Goal: Task Accomplishment & Management: Use online tool/utility

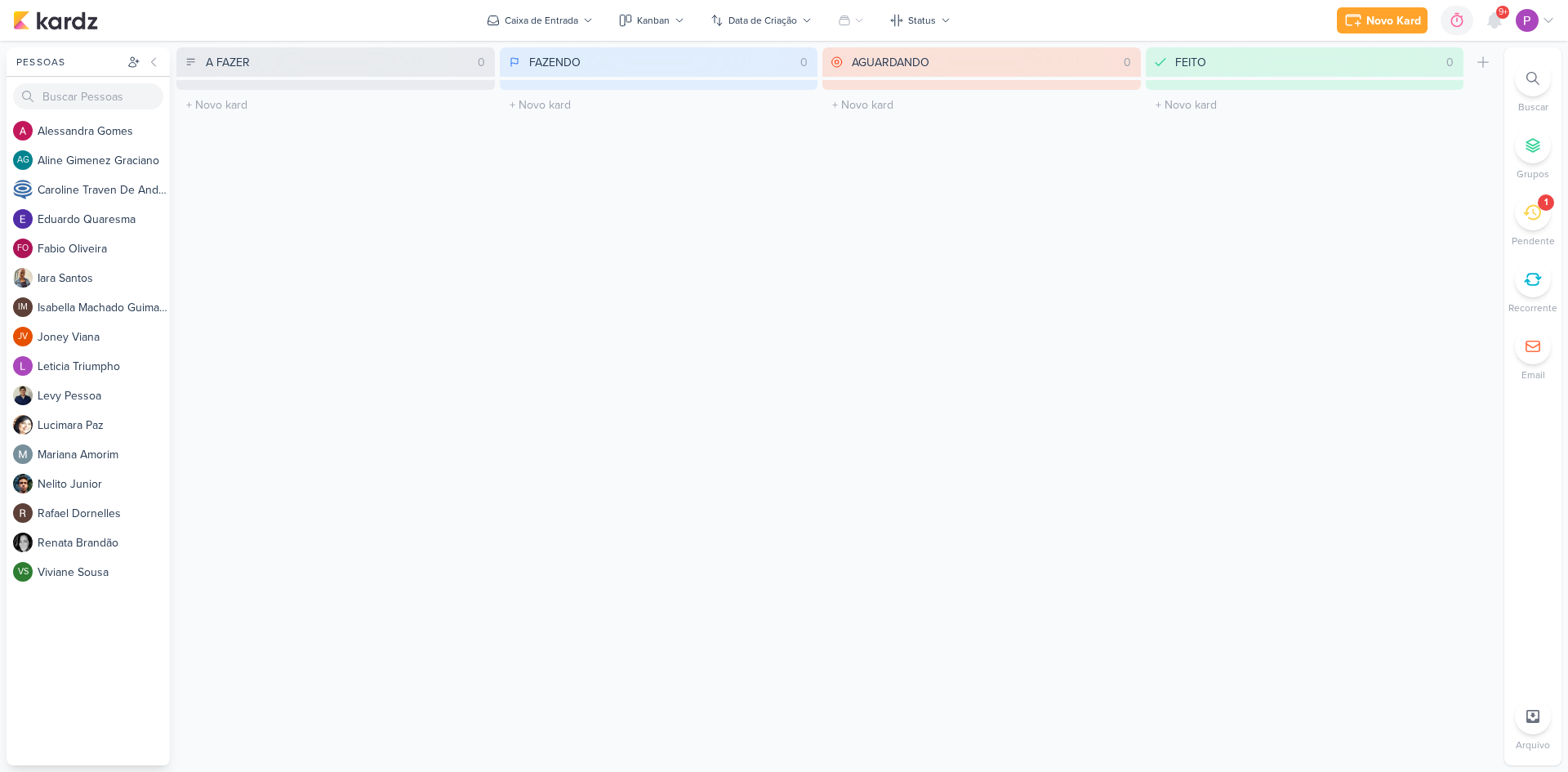
click at [1557, 211] on li "1 [GEOGRAPHIC_DATA]" at bounding box center [1532, 222] width 57 height 54
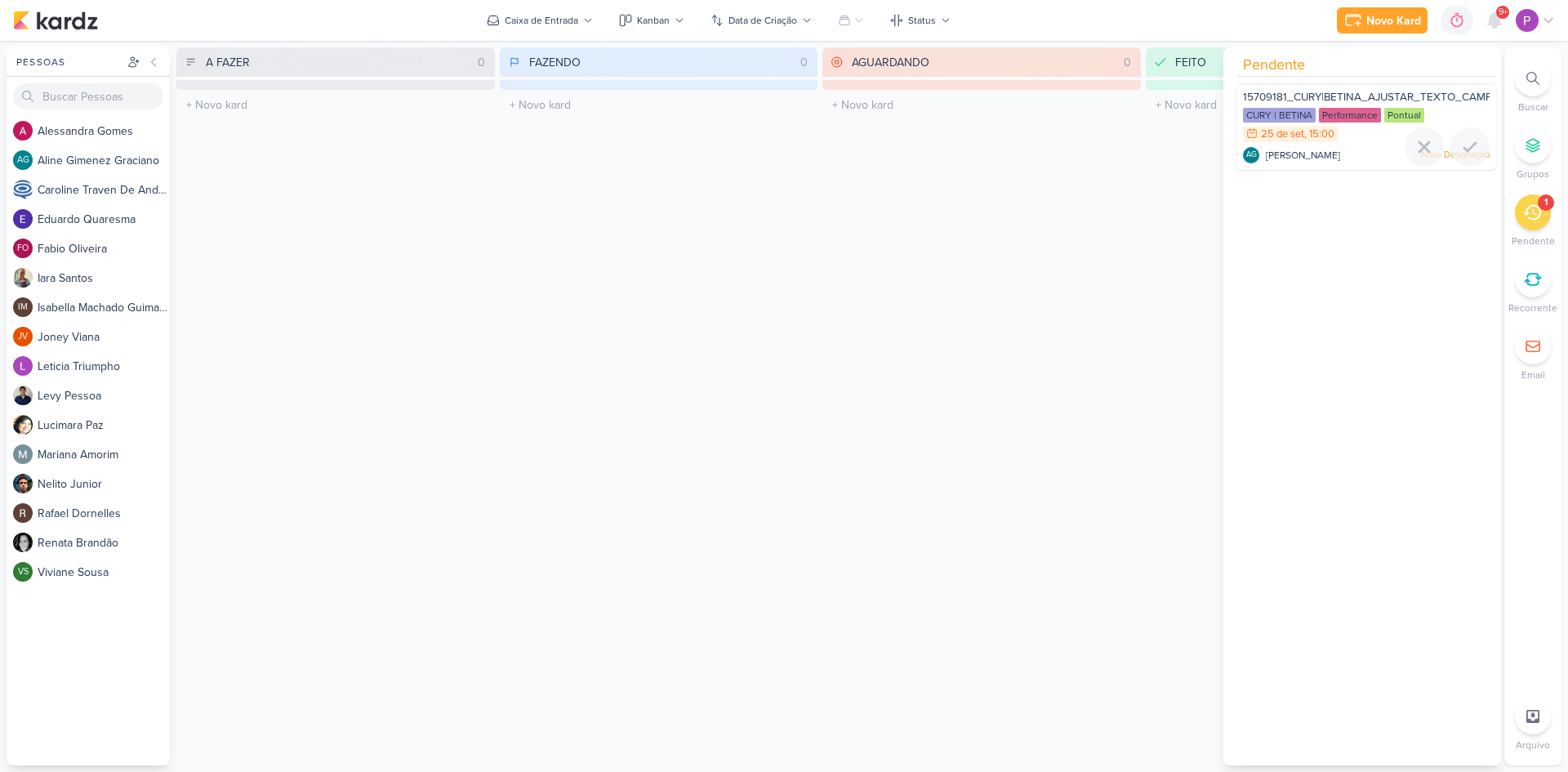
click at [1354, 127] on div "CURY | BETINA Performance Pontual 25/9 [DATE] 15:00" at bounding box center [1367, 125] width 247 height 36
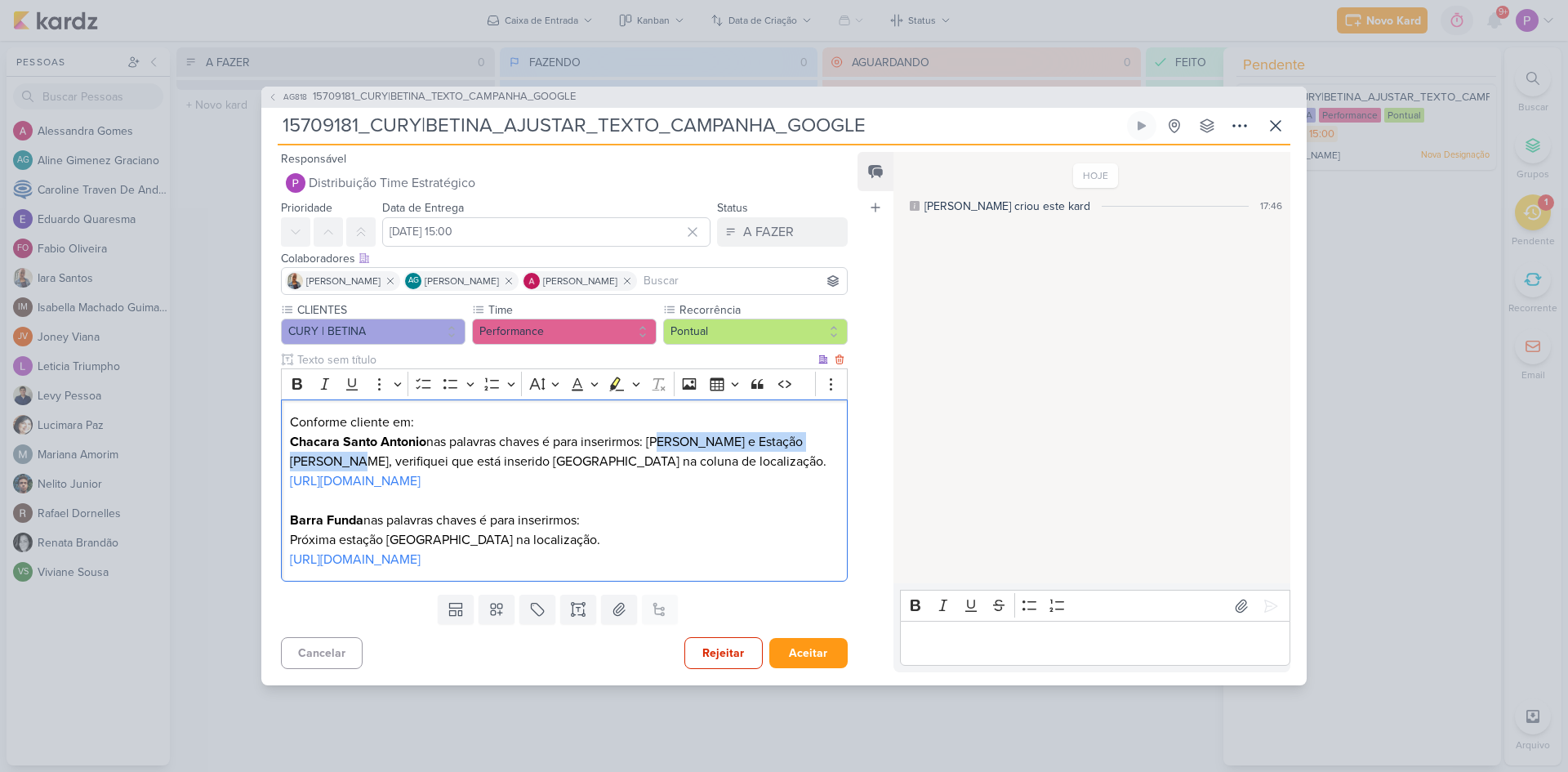
drag, startPoint x: 332, startPoint y: 442, endPoint x: 660, endPoint y: 426, distance: 328.4
click at [660, 432] on p "Chacara Santo Antonio nas palavras chaves é para inserirmos: [PERSON_NAME] e Es…" at bounding box center [565, 451] width 549 height 40
click at [683, 446] on p "Chacara Santo Antonio nas palavras chaves é para inserirmos: [PERSON_NAME] e Es…" at bounding box center [565, 451] width 549 height 40
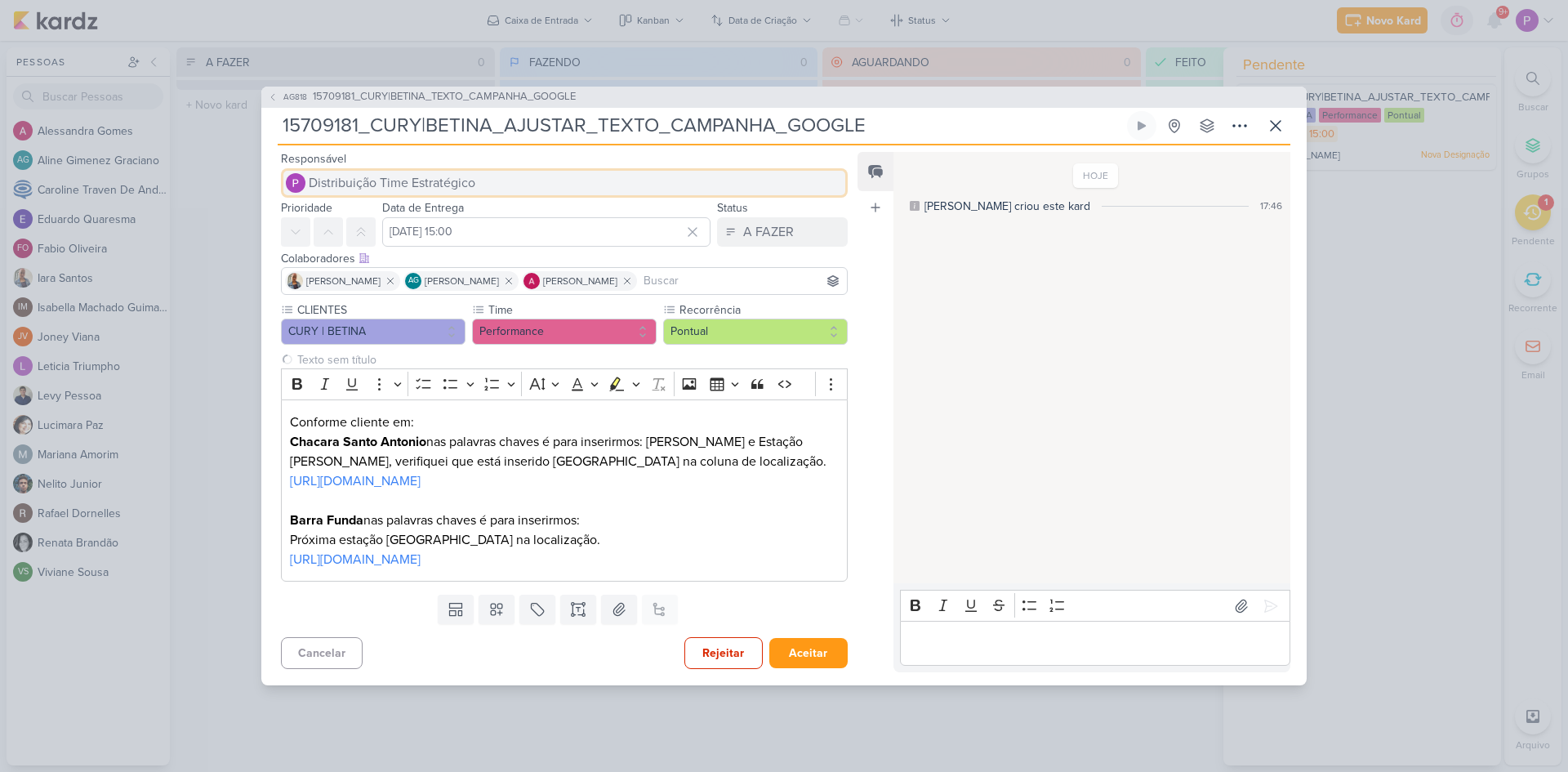
click at [443, 173] on span "Distribuição Time Estratégico" at bounding box center [391, 183] width 167 height 19
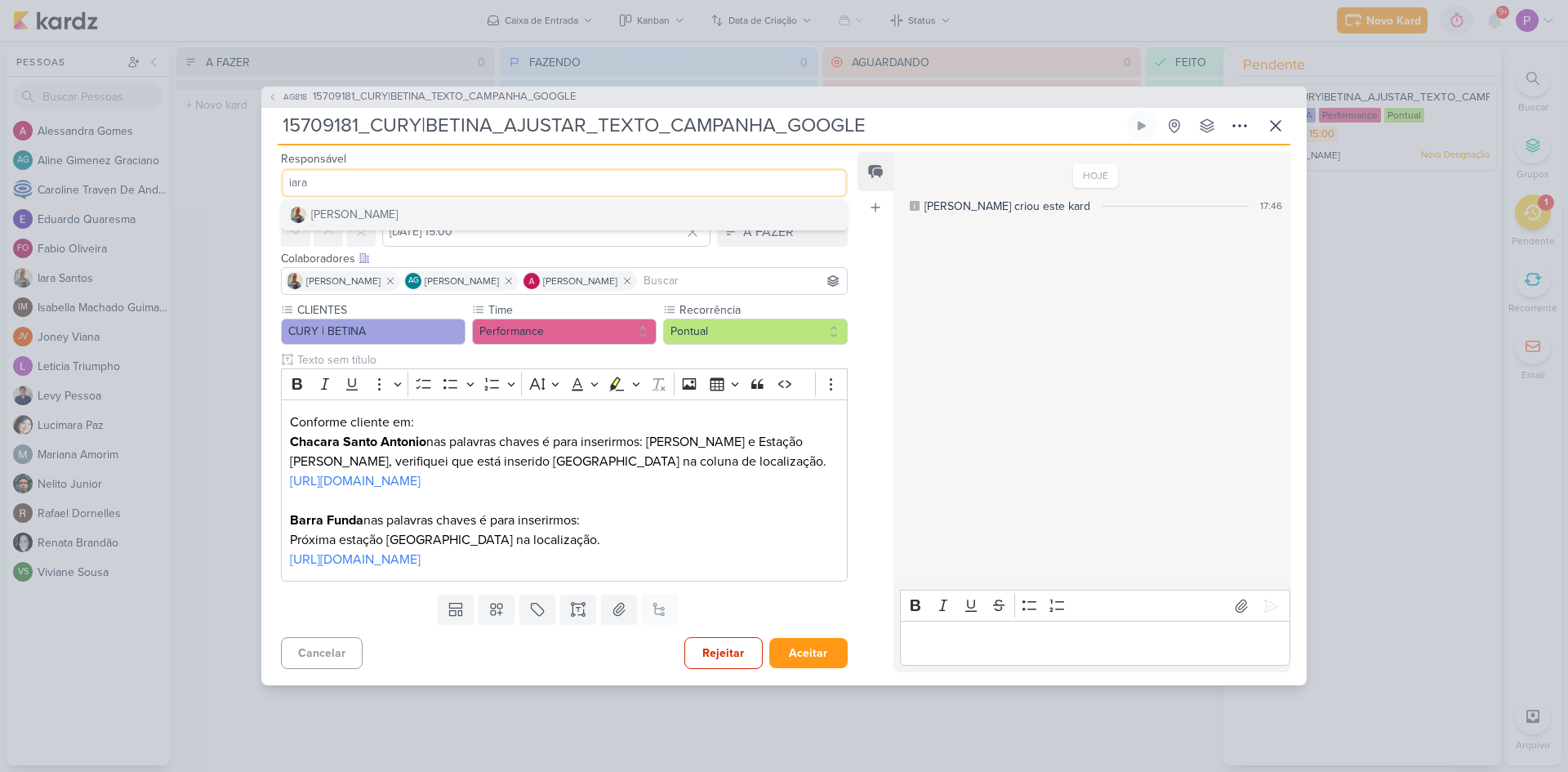
type input "iara"
click at [431, 200] on button "[PERSON_NAME]" at bounding box center [564, 215] width 565 height 30
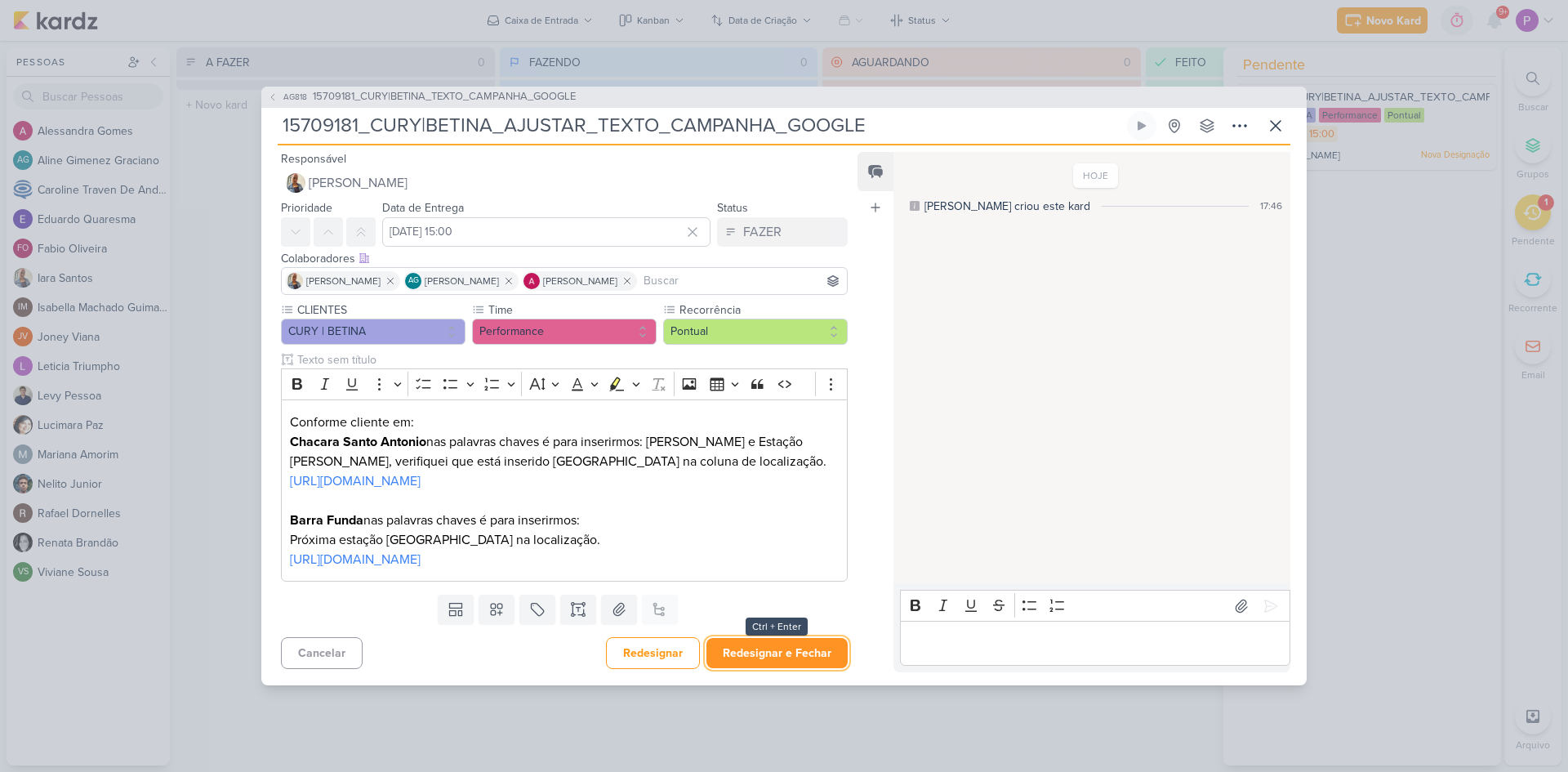
click at [811, 668] on button "Redesignar e Fechar" at bounding box center [777, 652] width 142 height 30
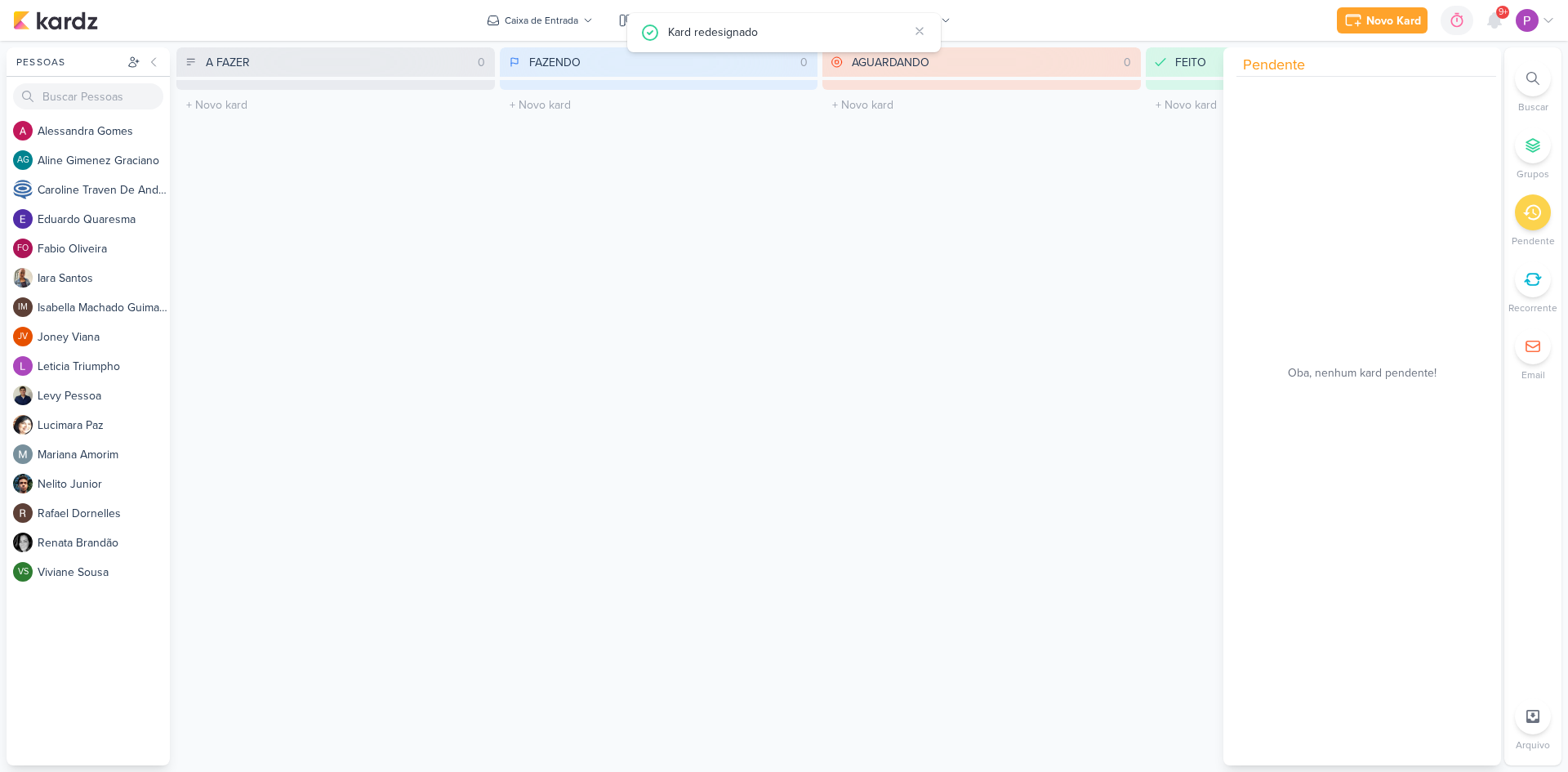
click at [934, 576] on div "AGUARDANDO 0 Mover Para Esquerda Mover Para Direita [GEOGRAPHIC_DATA] O título …" at bounding box center [981, 406] width 319 height 718
